Goal: Transaction & Acquisition: Download file/media

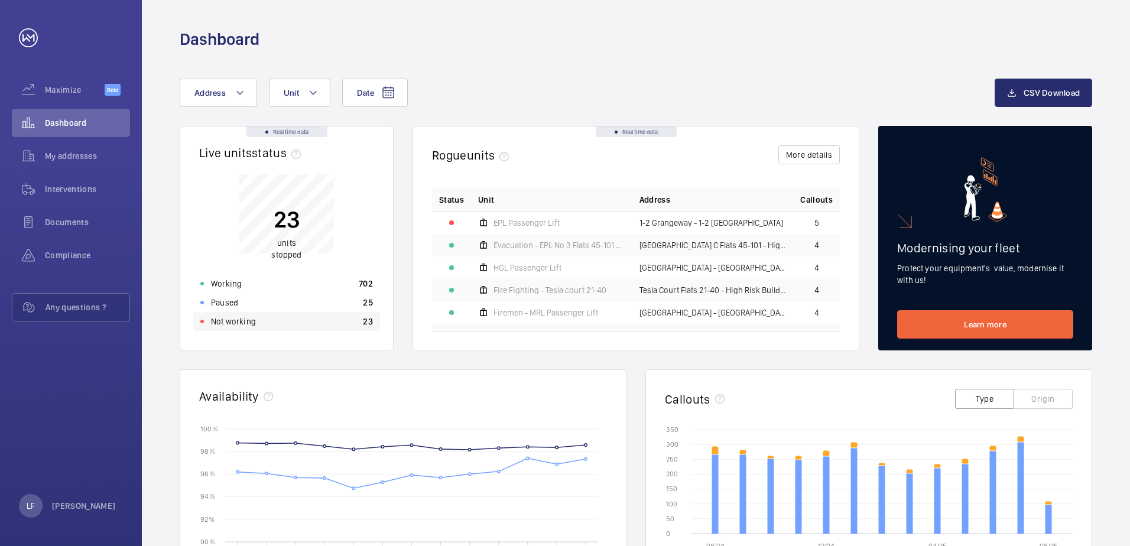
click at [242, 328] on div "Not working 23" at bounding box center [286, 321] width 187 height 19
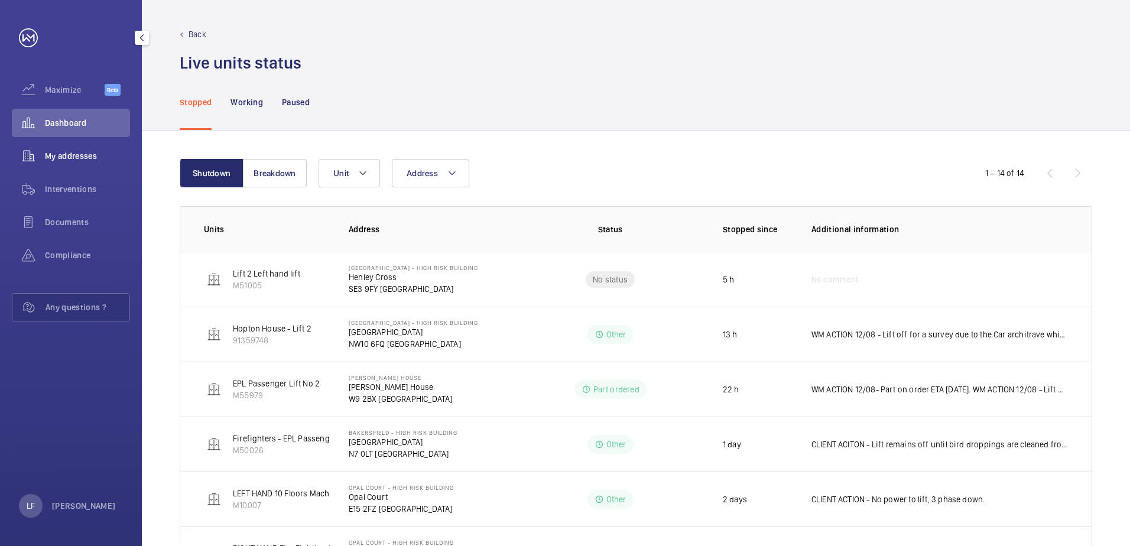
click at [83, 166] on div "My addresses" at bounding box center [71, 156] width 118 height 28
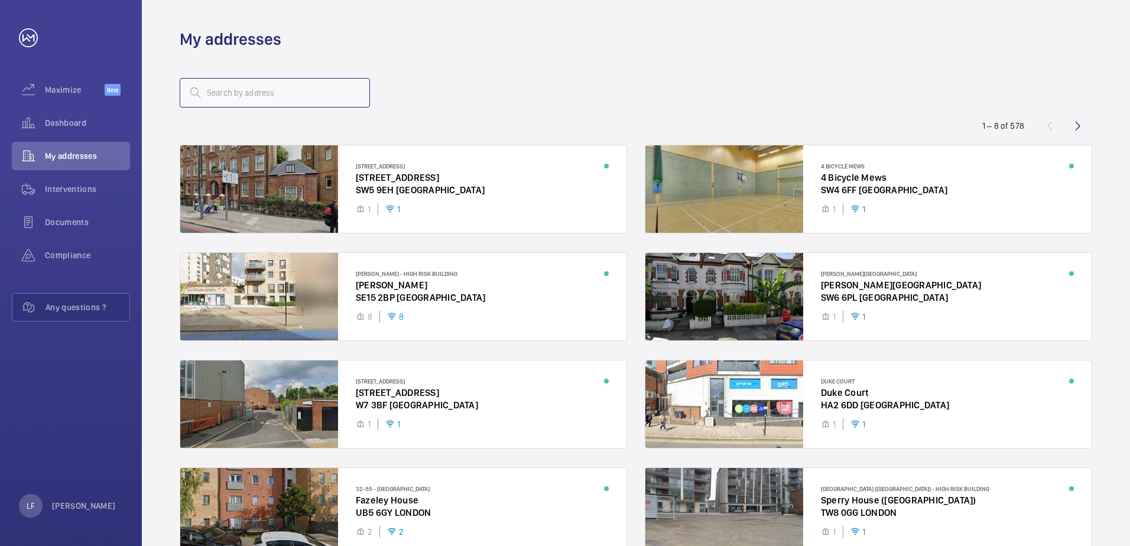
click at [216, 101] on input "text" at bounding box center [275, 93] width 190 height 30
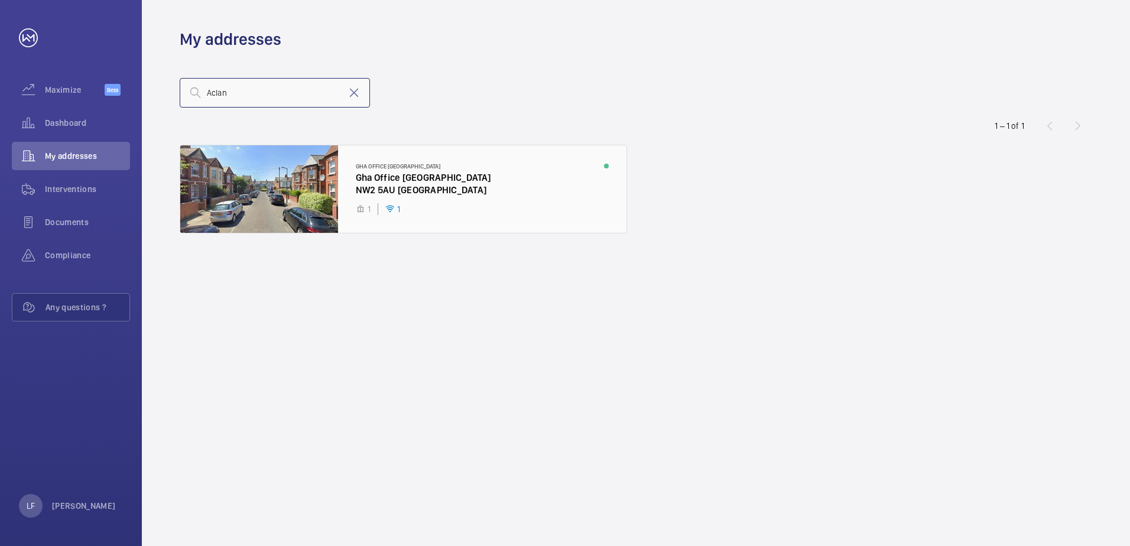
type input "Aclan"
click at [407, 187] on div at bounding box center [403, 188] width 446 height 87
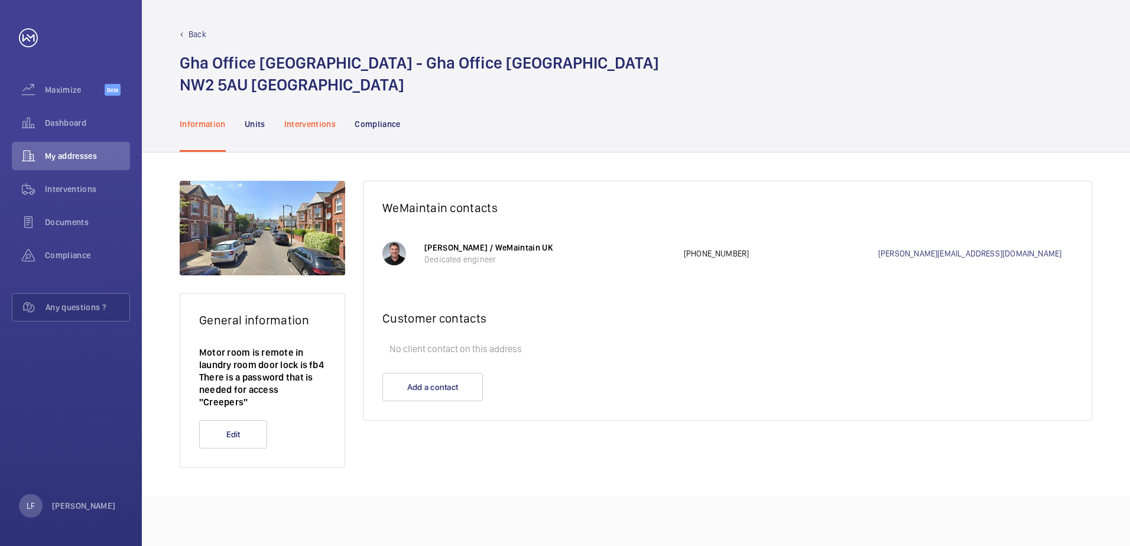
click at [307, 123] on p "Interventions" at bounding box center [310, 124] width 52 height 12
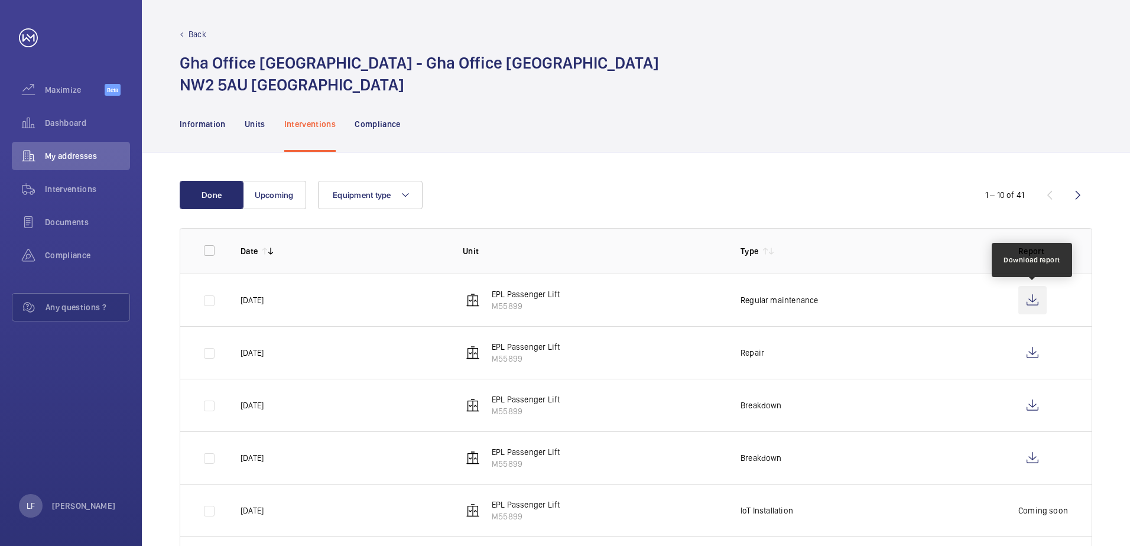
click at [1030, 299] on wm-front-icon-button at bounding box center [1033, 300] width 28 height 28
